Goal: Check status

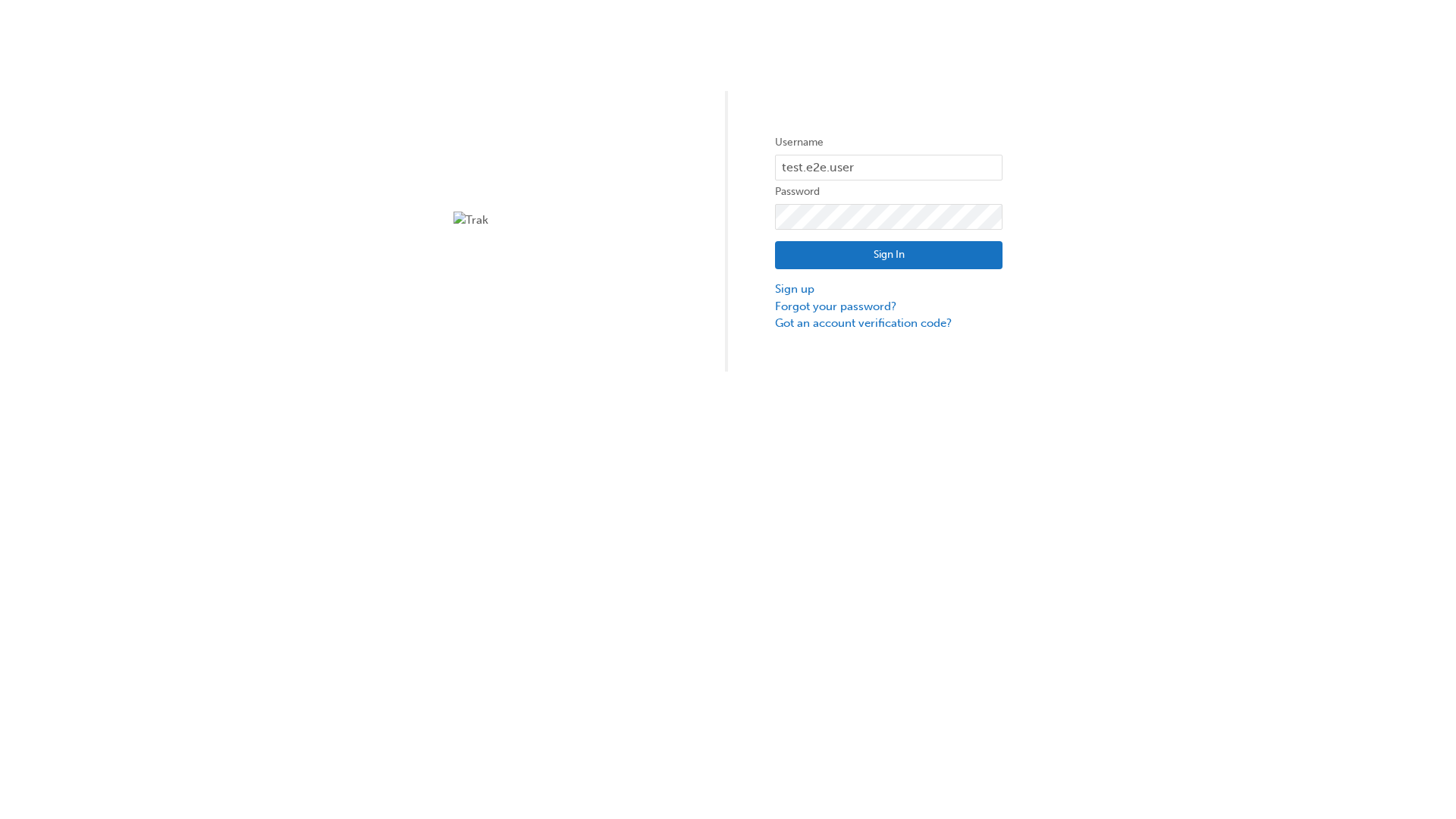
type input "test.e2e.user31"
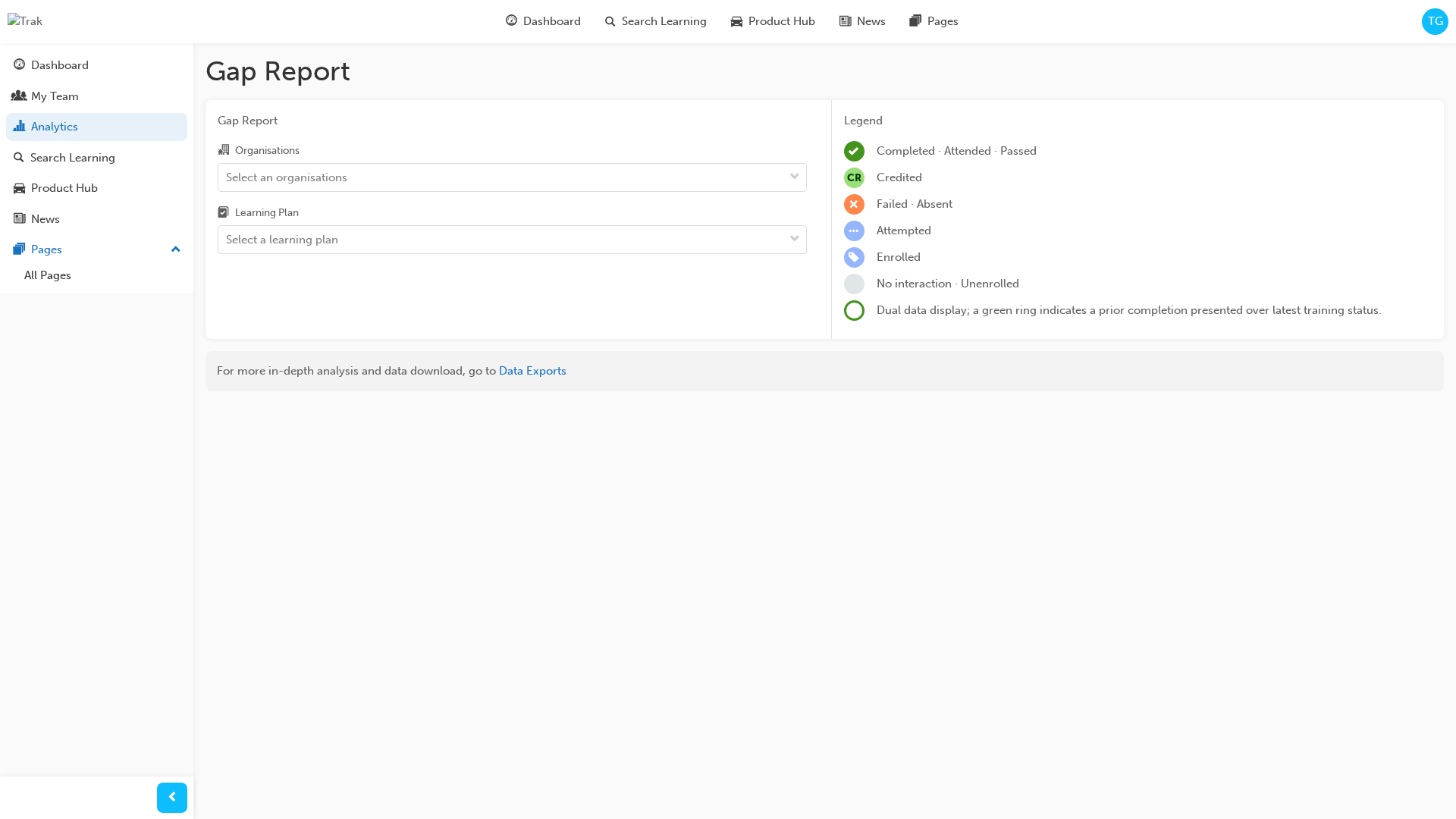
click at [227, 176] on input "Organisations Select an organisations" at bounding box center [227, 176] width 2 height 13
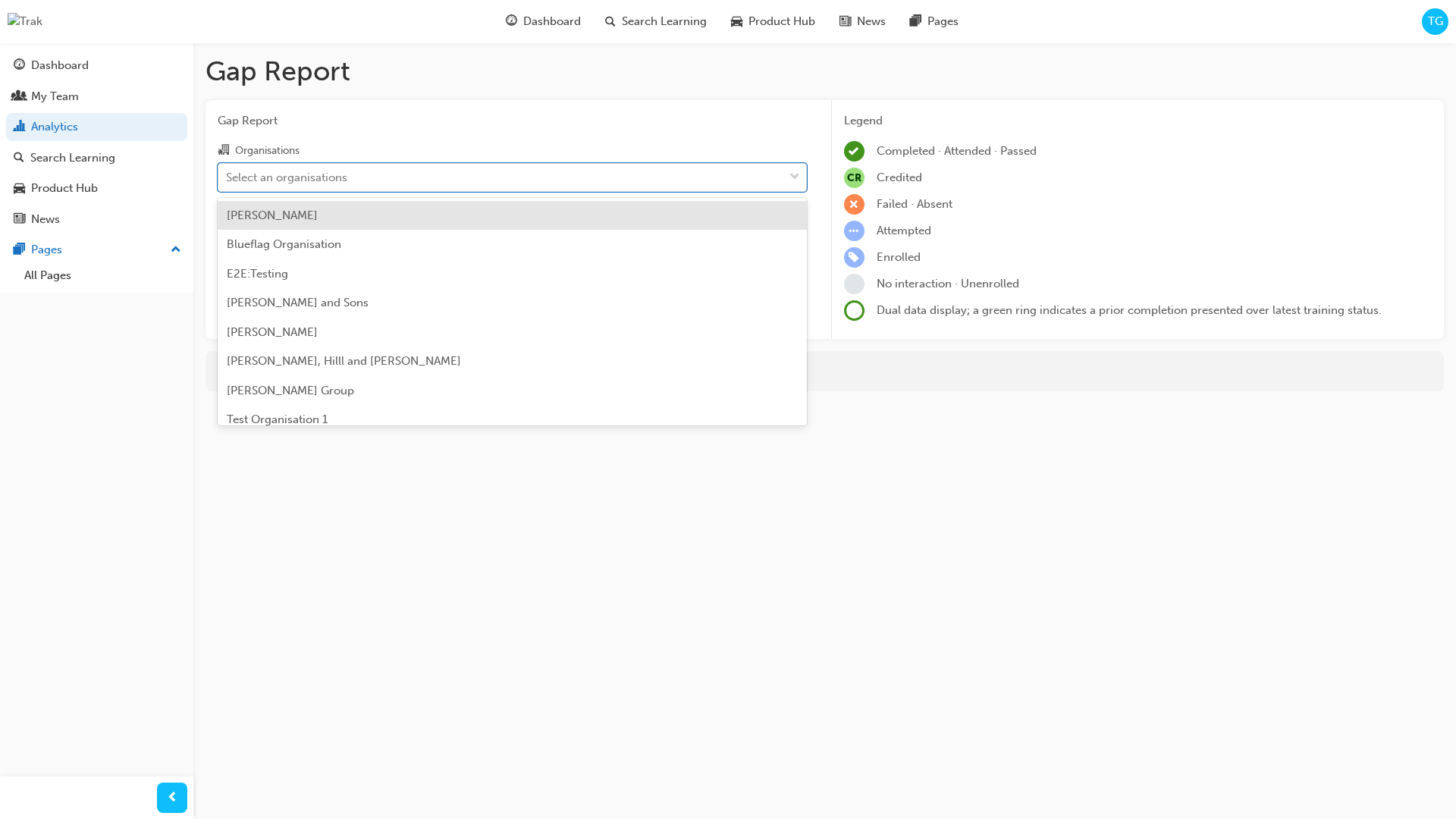
click at [227, 239] on input "Learning Plan Select a learning plan" at bounding box center [227, 238] width 2 height 13
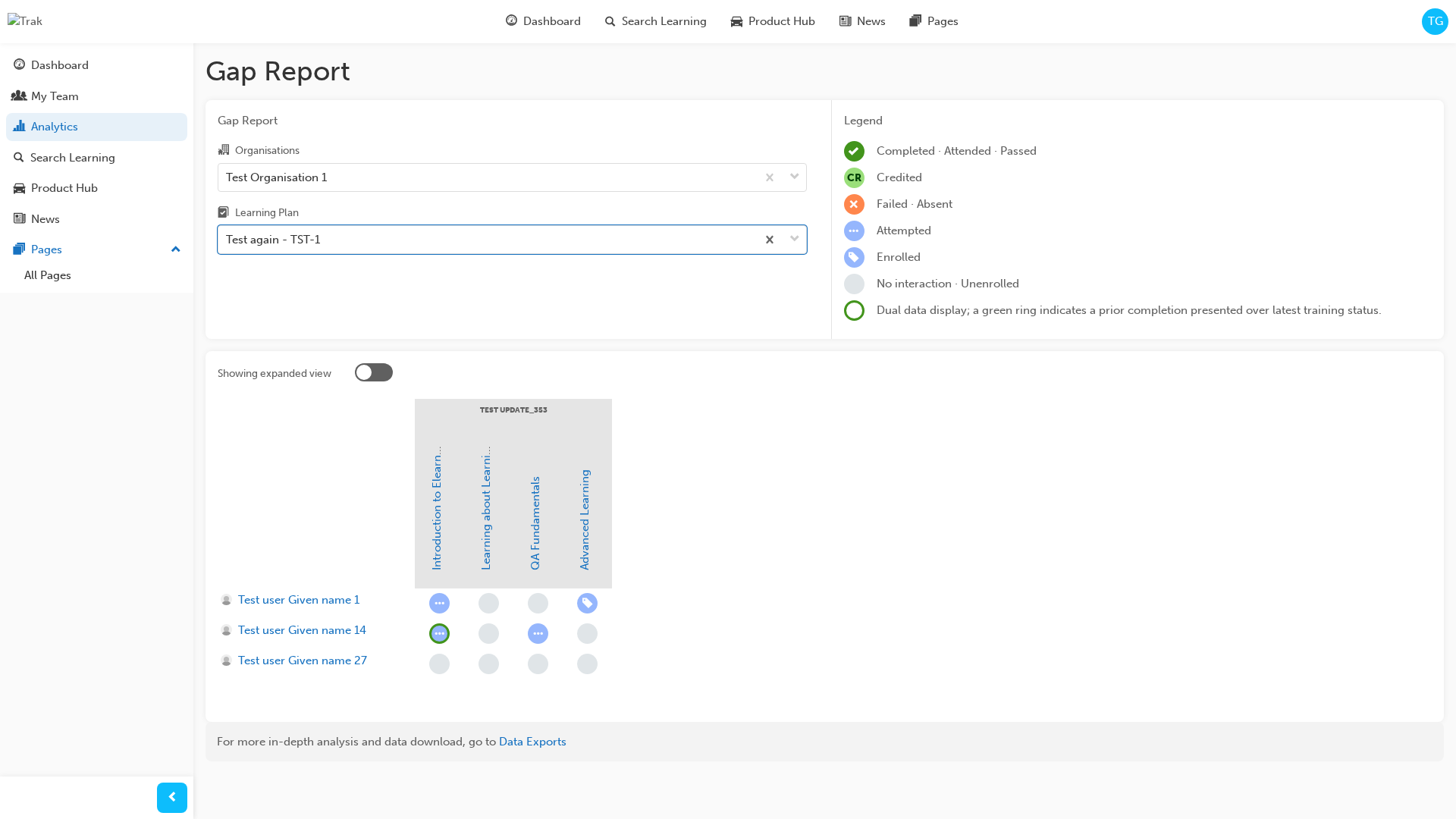
click at [532, 414] on div "test update_353" at bounding box center [513, 418] width 197 height 38
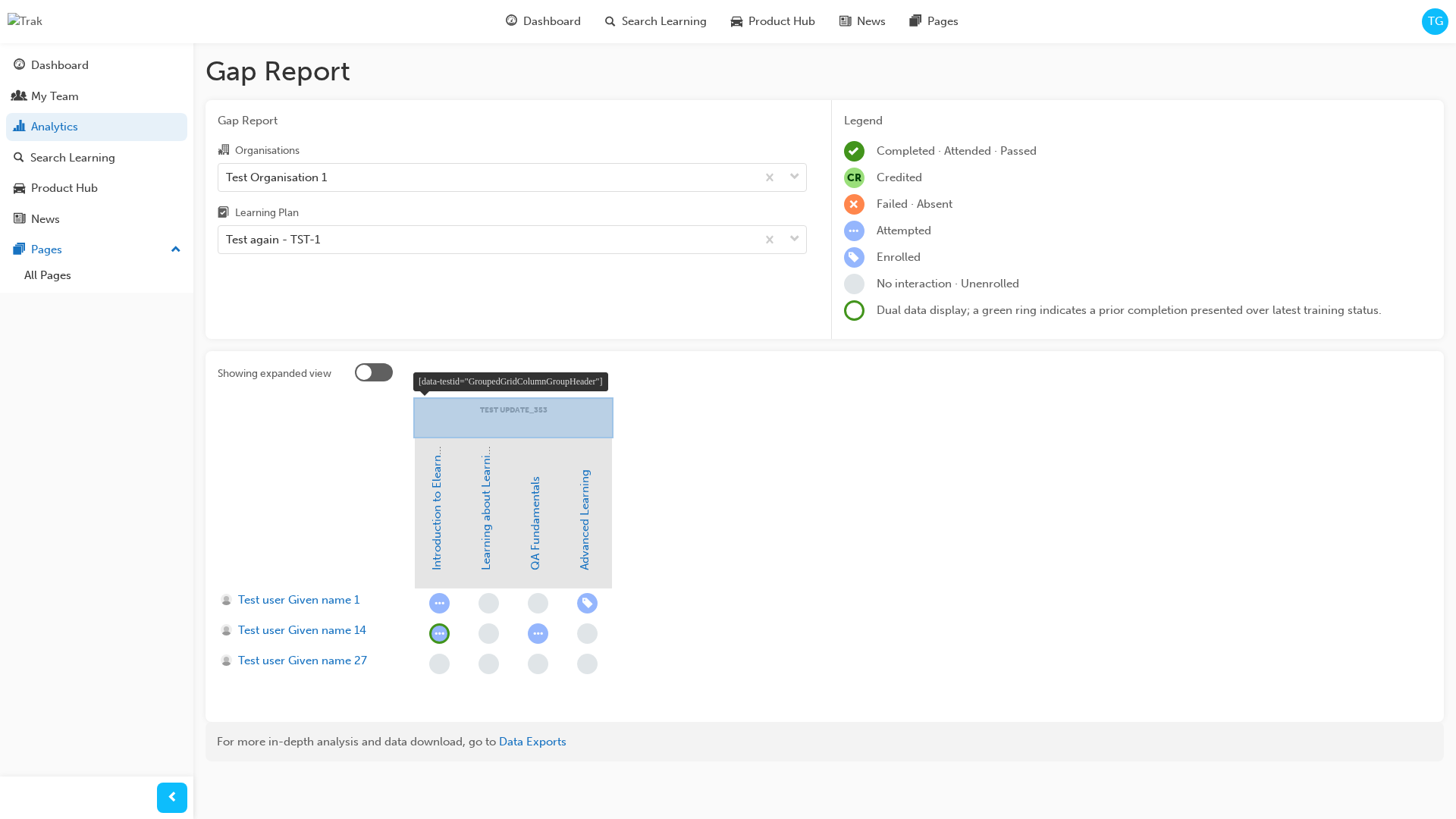
click at [427, 416] on div at bounding box center [513, 417] width 200 height 41
